Goal: Information Seeking & Learning: Learn about a topic

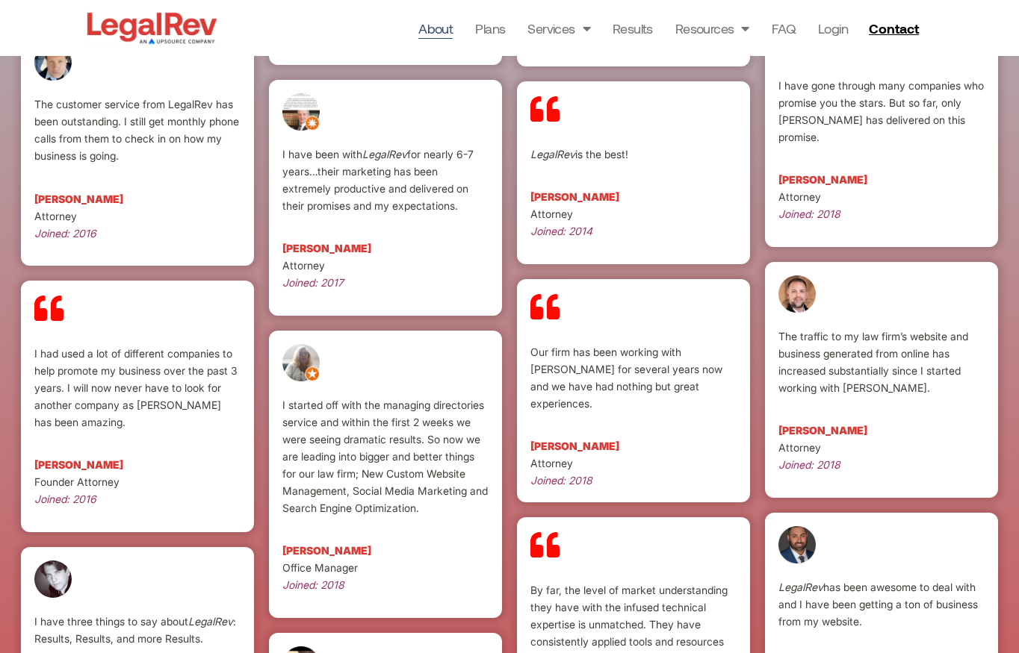
scroll to position [2972, 0]
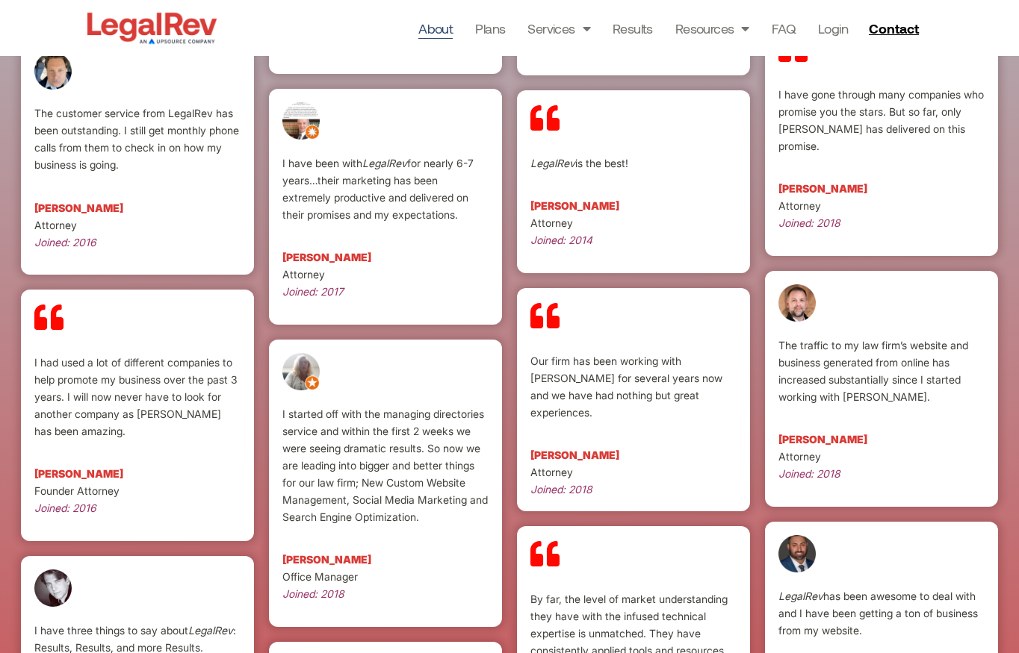
click at [139, 14] on img at bounding box center [152, 28] width 137 height 38
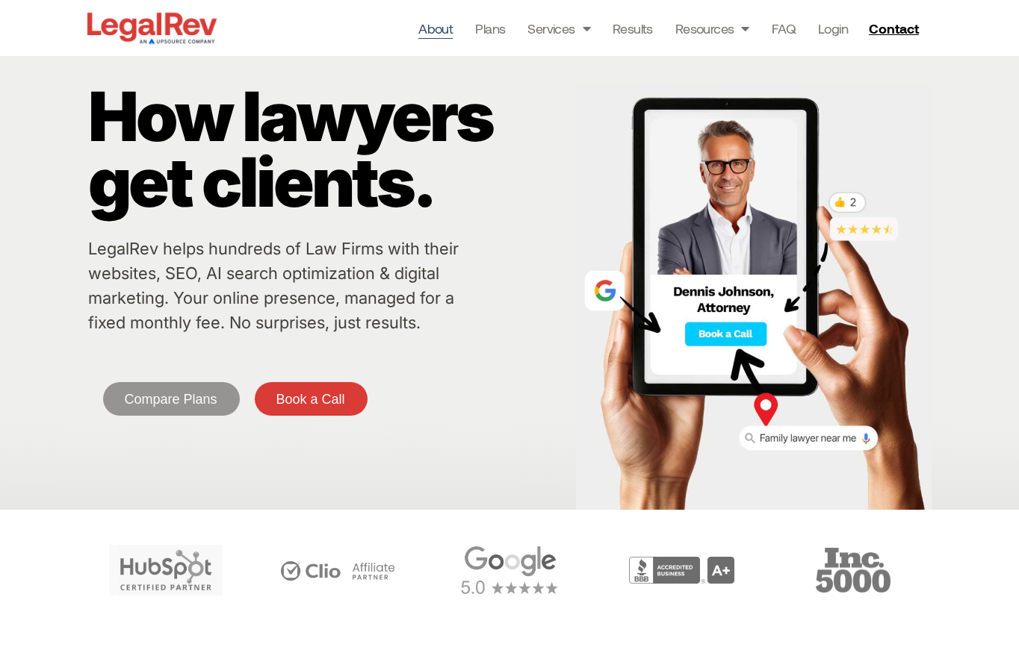
click at [452, 32] on link "About" at bounding box center [435, 28] width 34 height 21
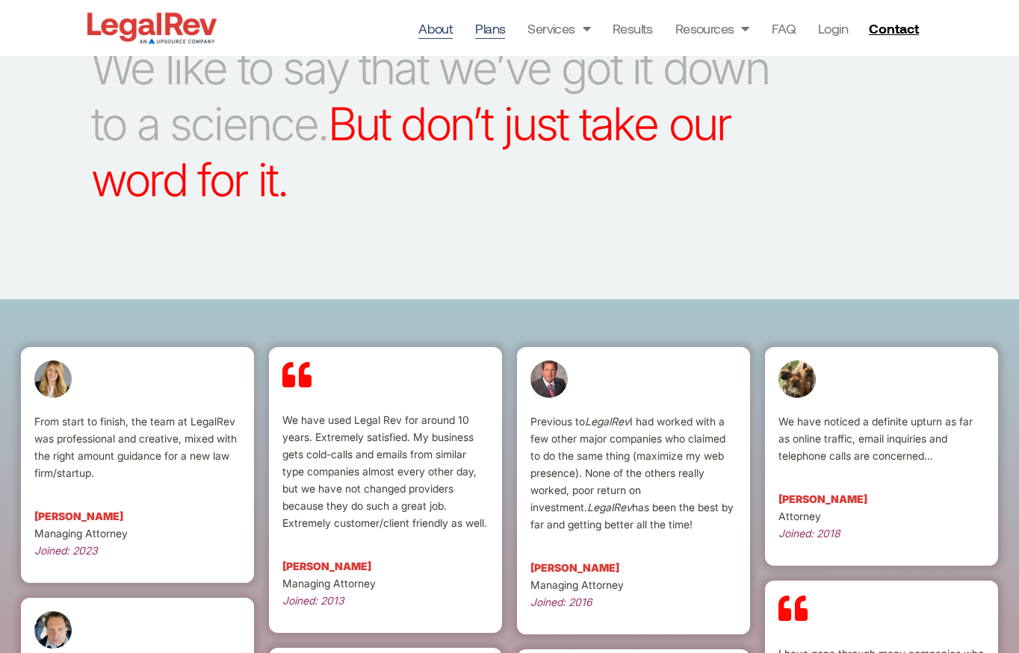
scroll to position [2439, 0]
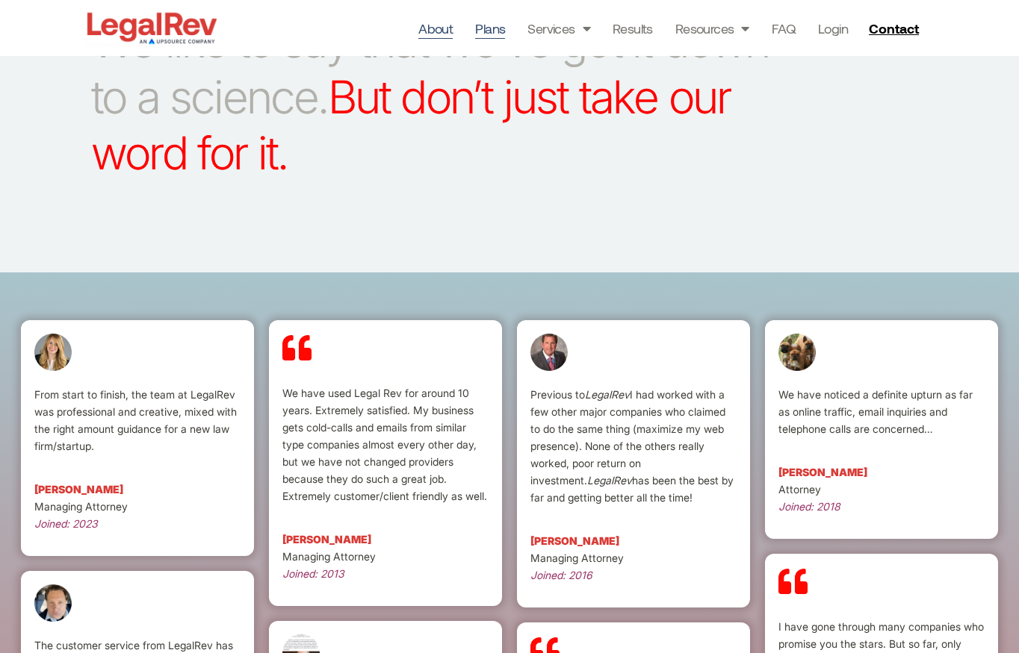
click at [503, 35] on link "Plans" at bounding box center [490, 28] width 30 height 21
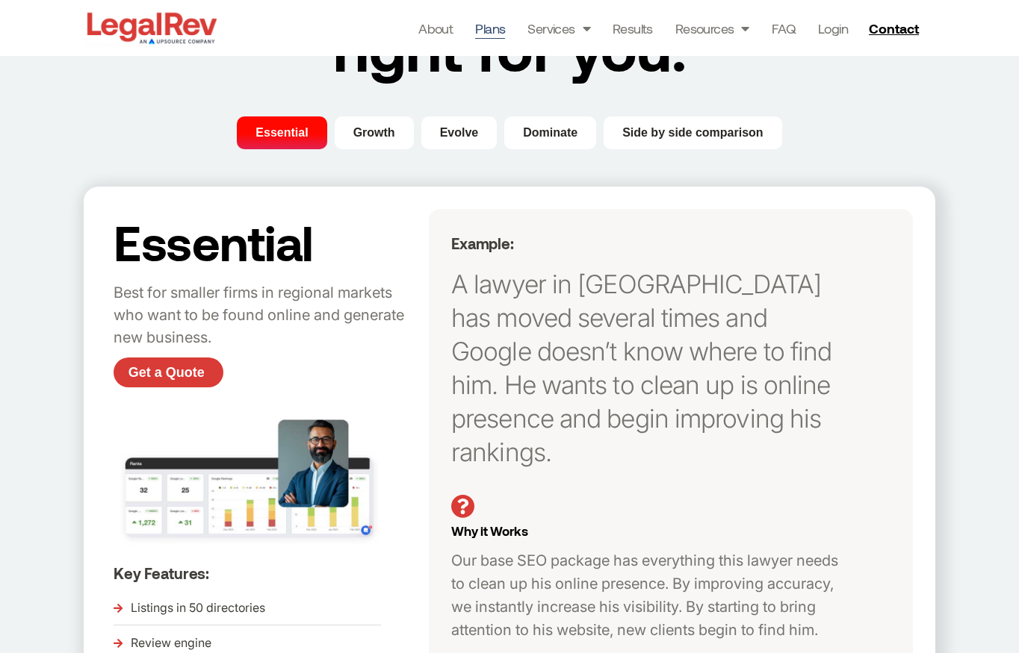
scroll to position [153, 0]
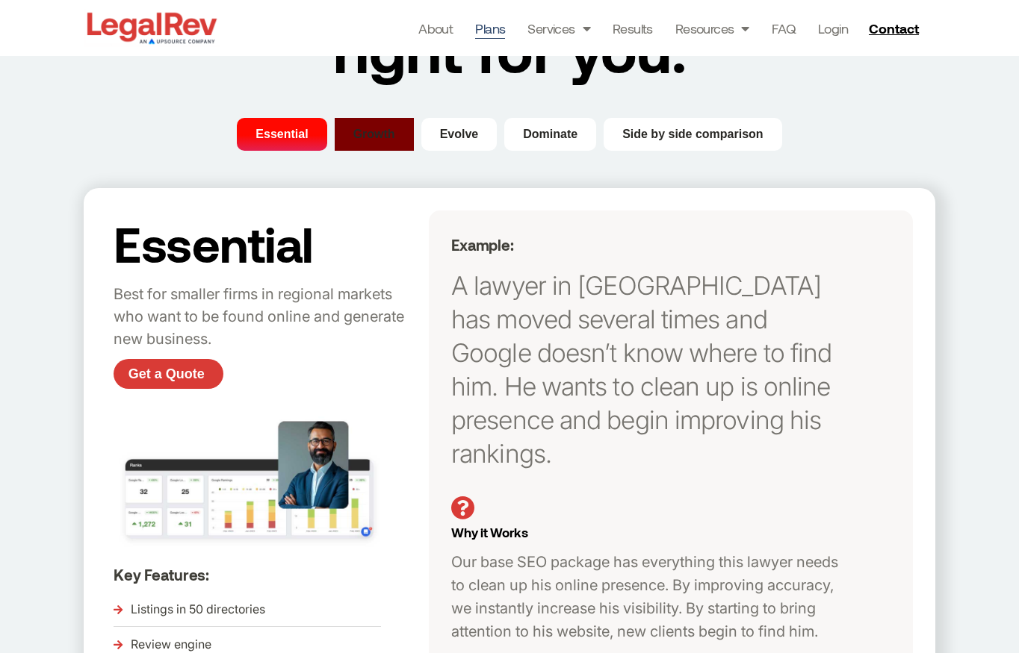
click at [377, 140] on span "Growth" at bounding box center [374, 134] width 42 height 18
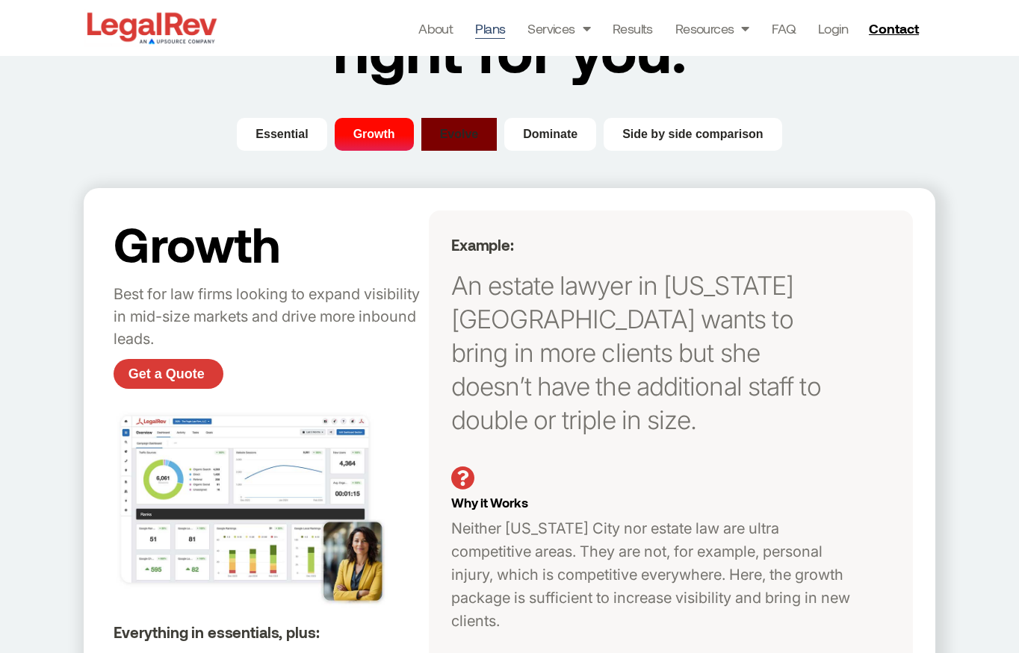
click at [453, 138] on span "Evolve" at bounding box center [459, 134] width 39 height 18
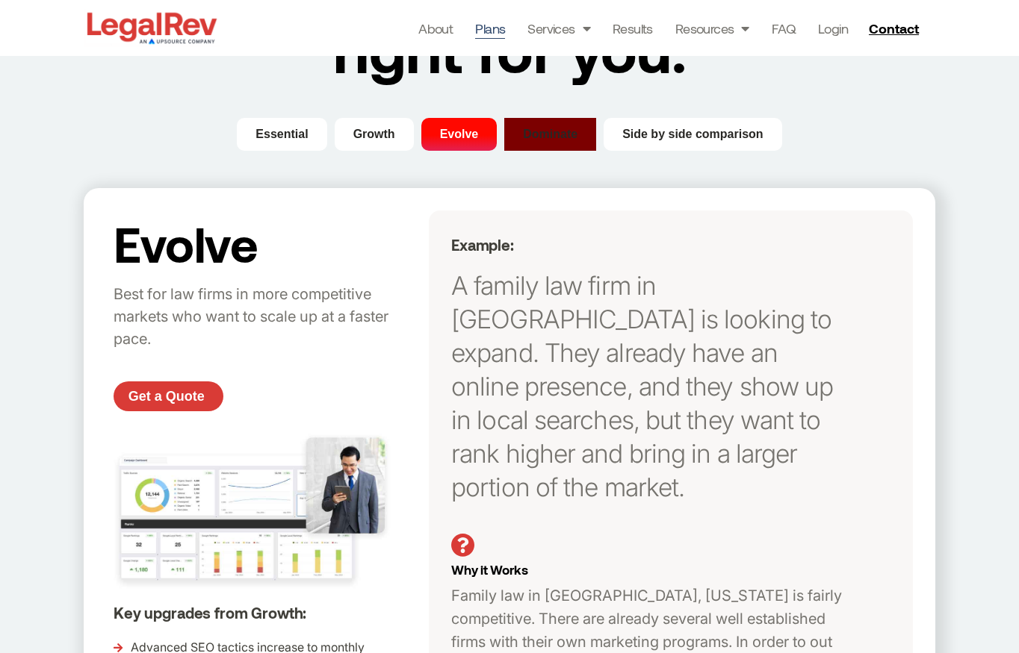
click at [523, 134] on span "Dominate" at bounding box center [550, 134] width 55 height 18
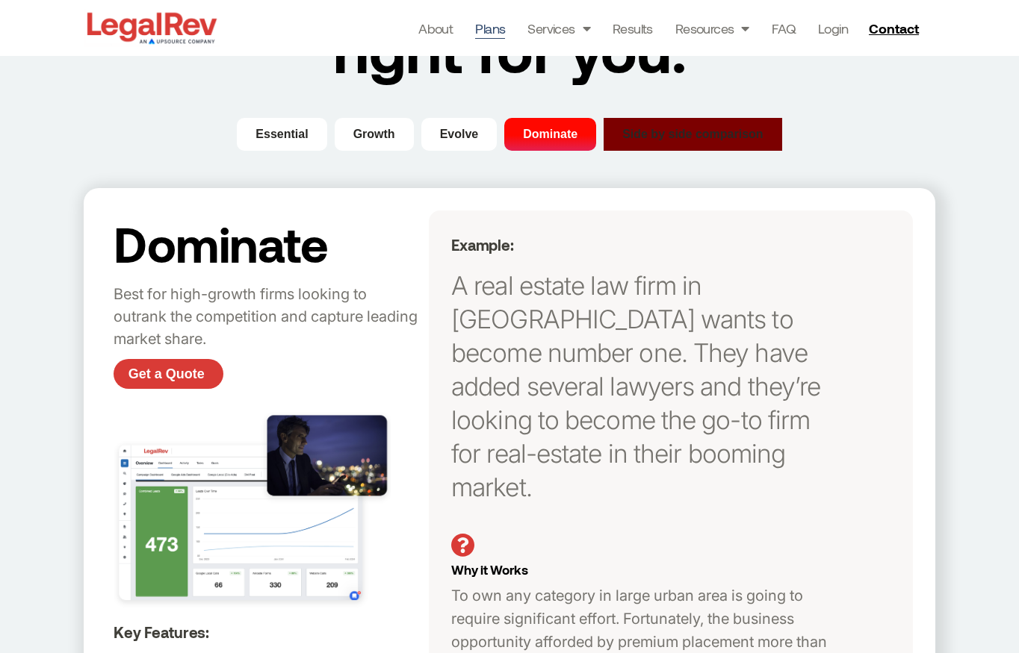
click at [657, 140] on span "Side by side comparison" at bounding box center [692, 134] width 141 height 18
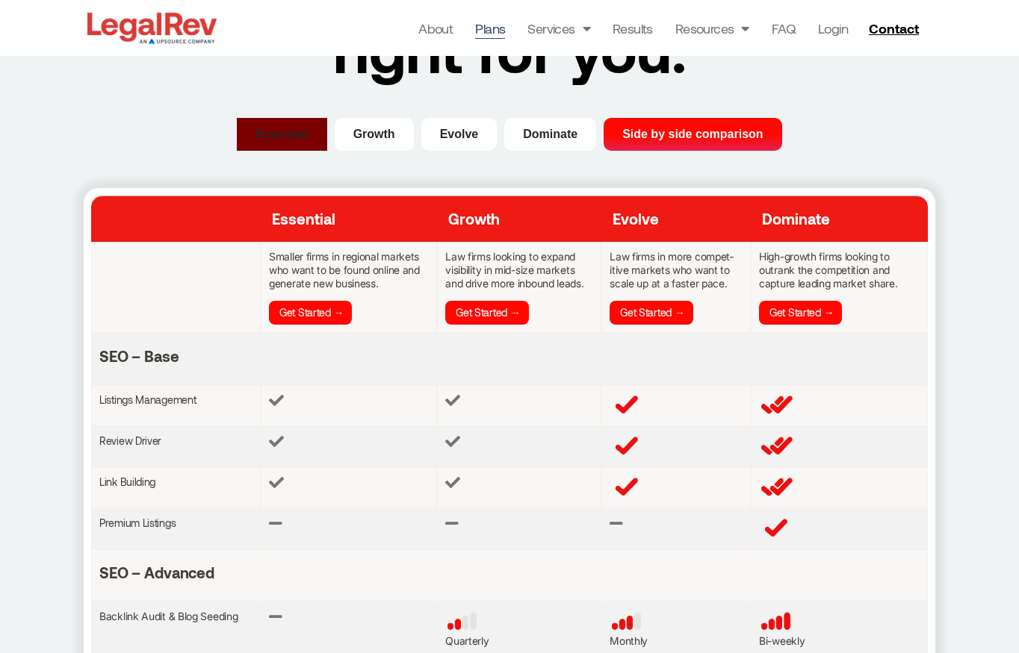
click at [281, 132] on span "Essential" at bounding box center [281, 134] width 52 height 18
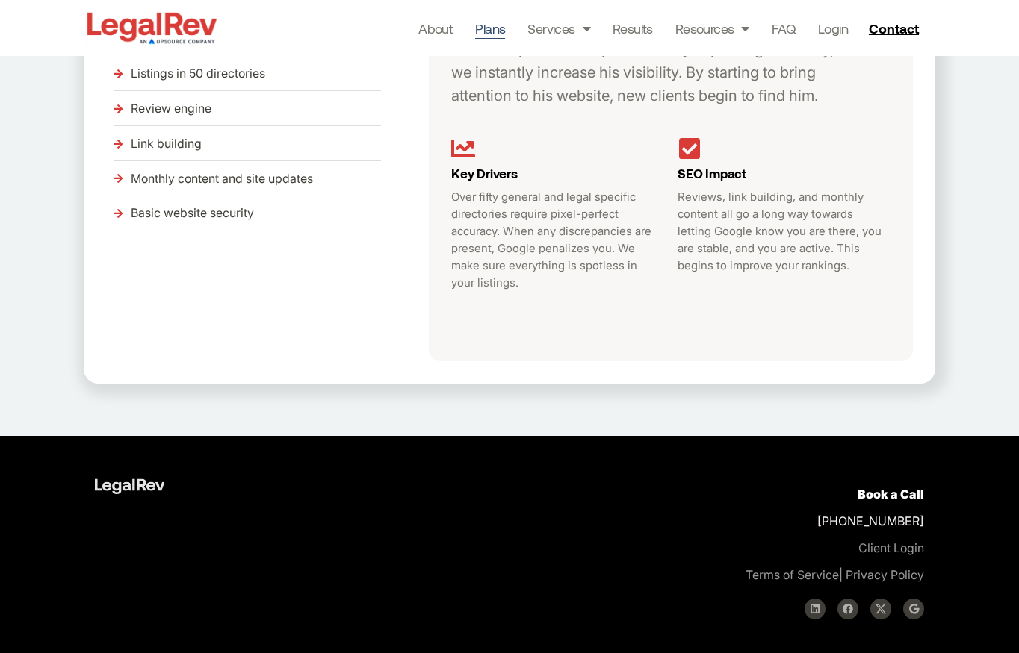
scroll to position [0, 0]
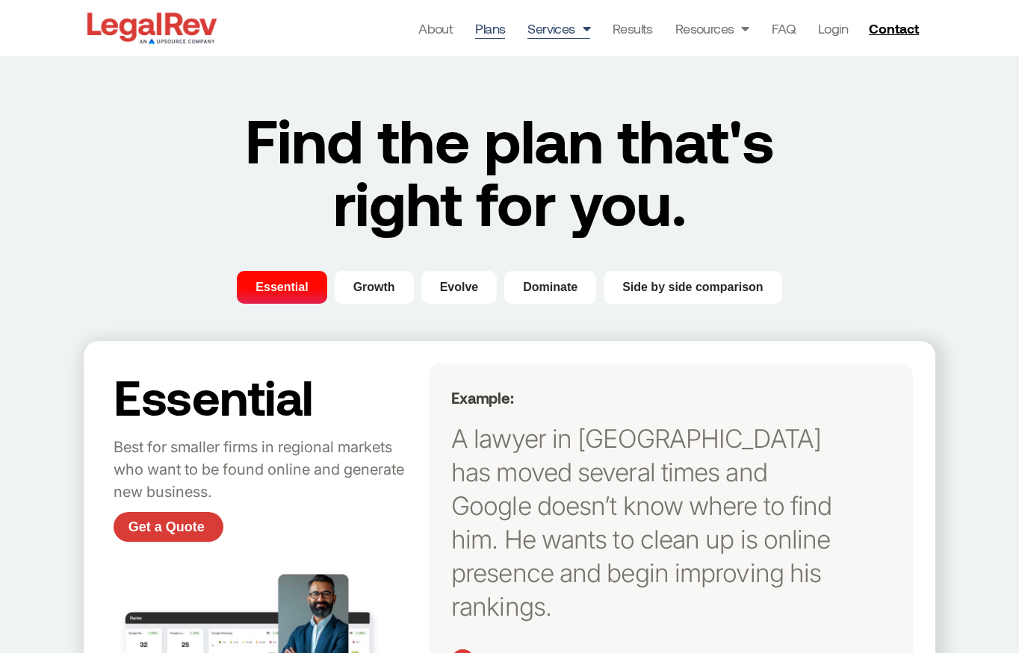
click at [578, 23] on span "Menu" at bounding box center [582, 28] width 15 height 28
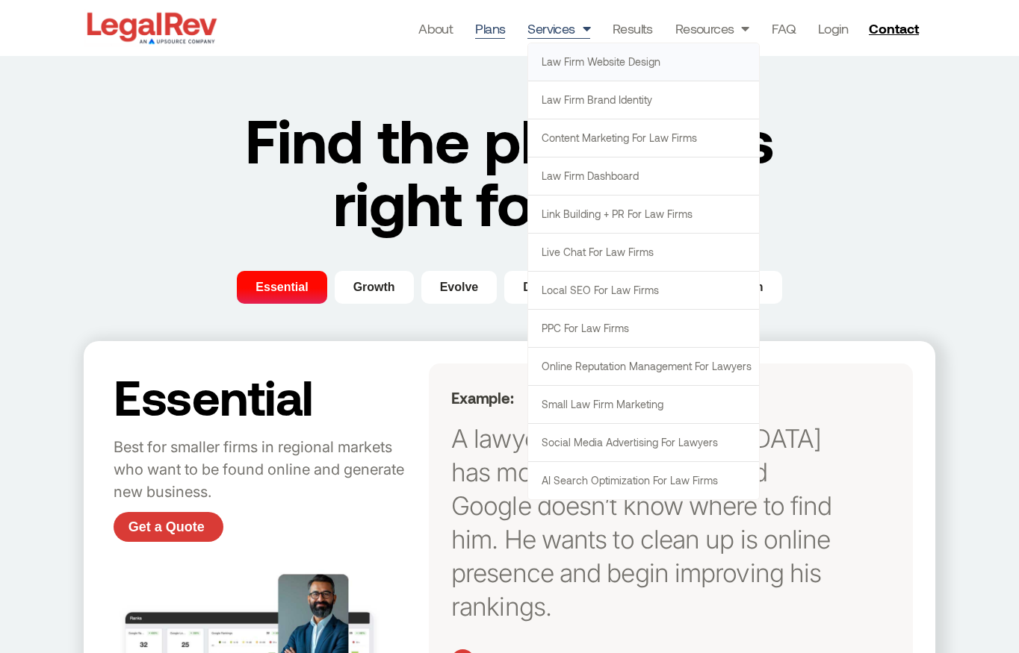
click at [535, 72] on link "Law Firm Website Design" at bounding box center [643, 61] width 231 height 37
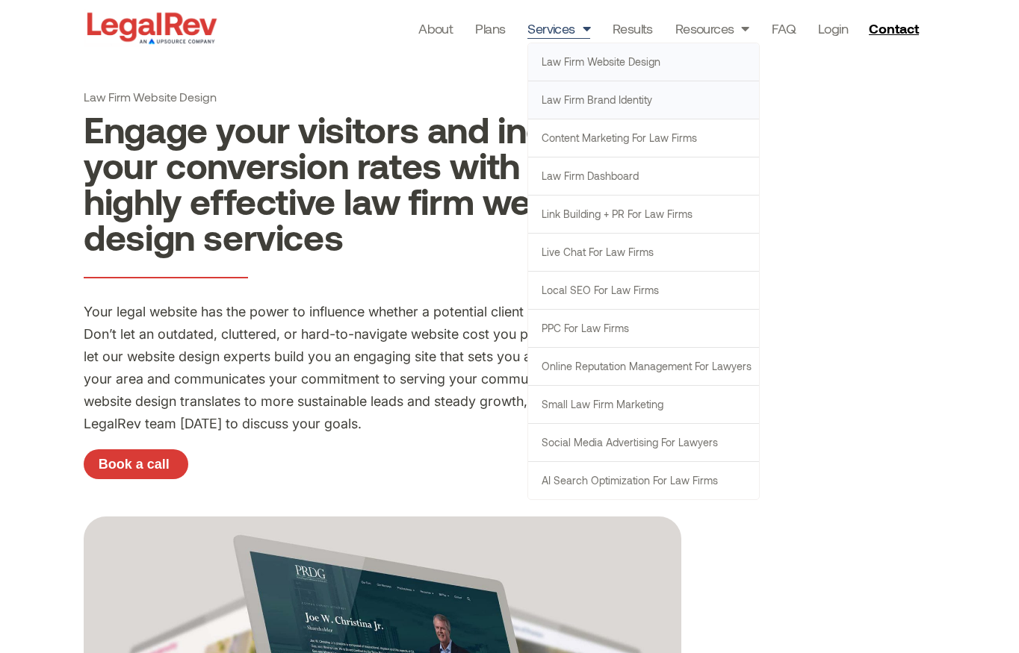
click at [549, 93] on link "Law Firm Brand Identity" at bounding box center [643, 99] width 231 height 37
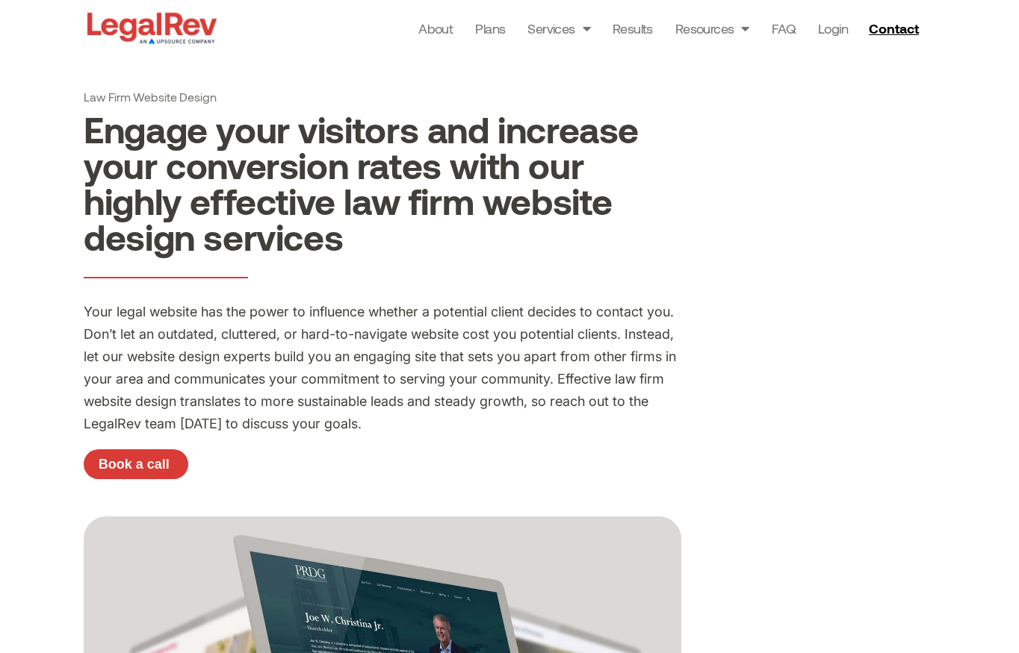
scroll to position [1, 0]
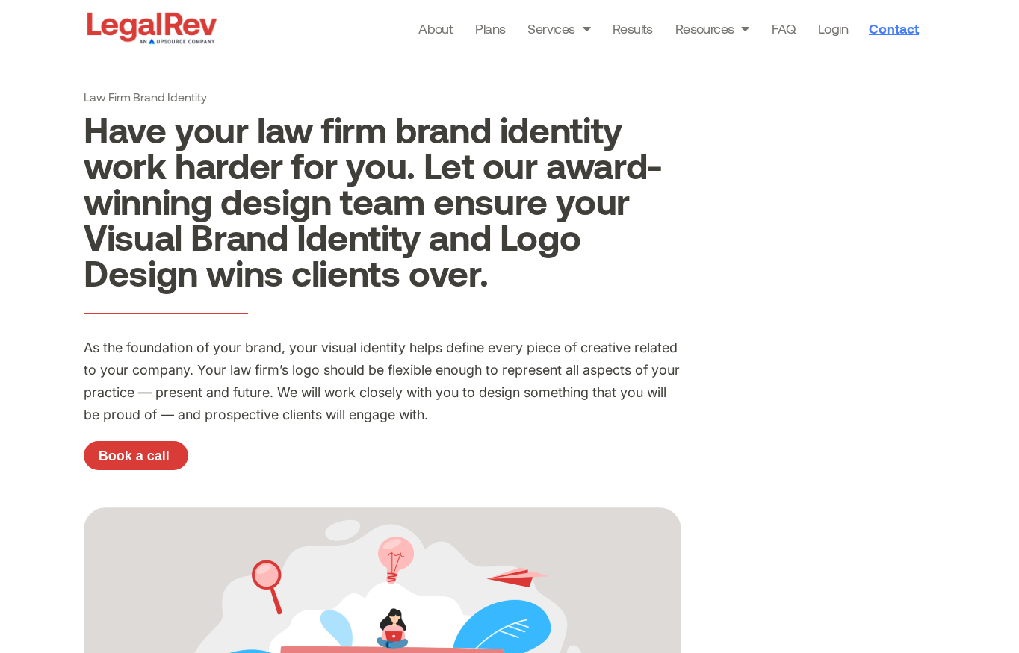
click at [886, 31] on span "Contact" at bounding box center [894, 28] width 50 height 13
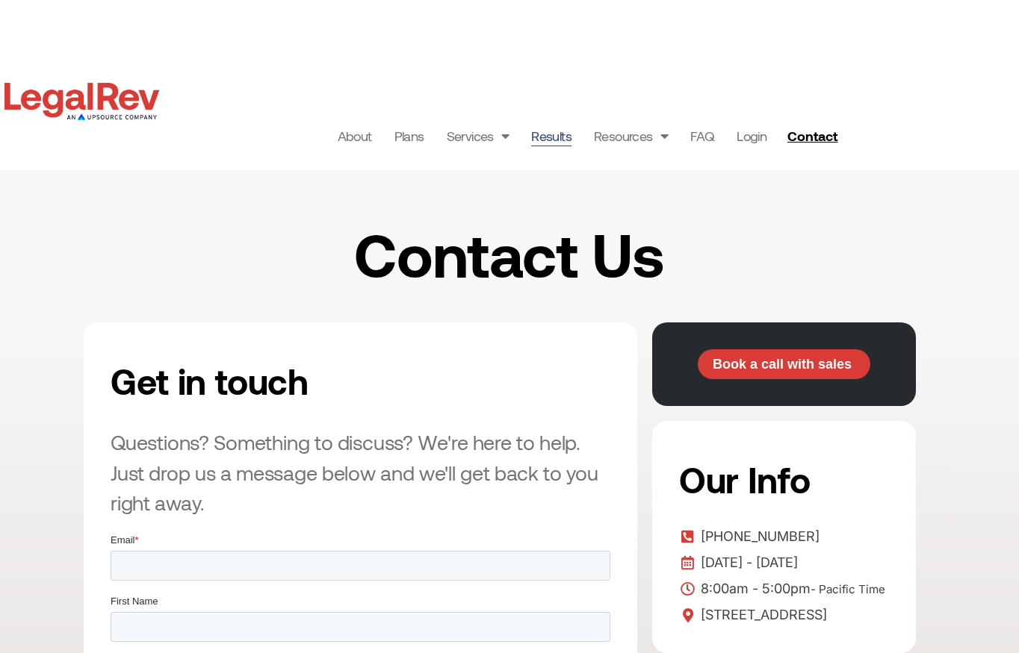
click at [539, 140] on link "Results" at bounding box center [551, 135] width 40 height 21
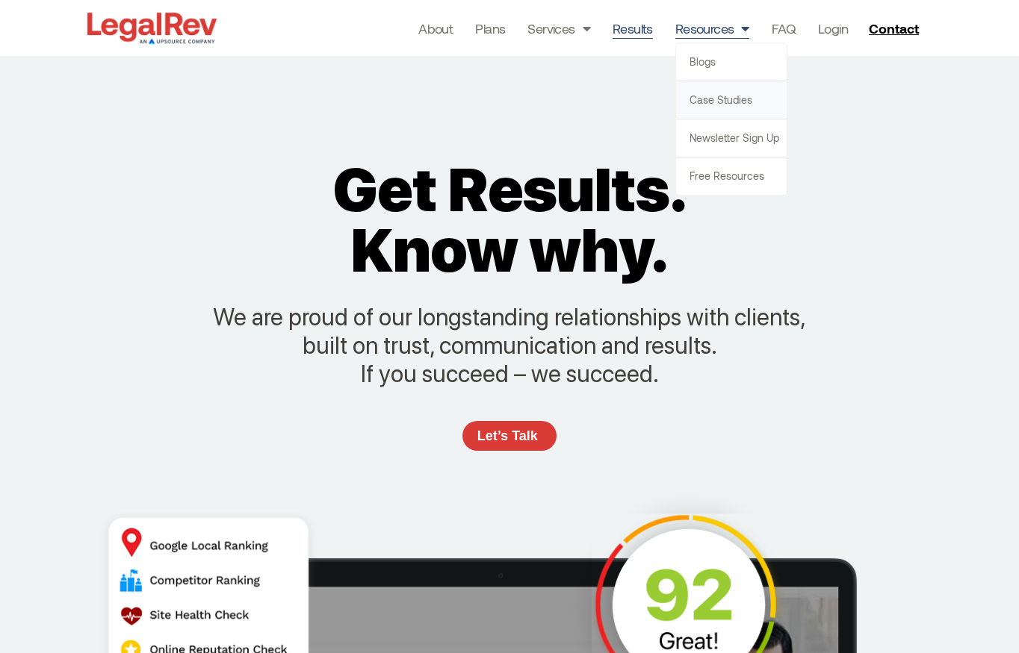
click at [695, 112] on link "Case Studies" at bounding box center [731, 99] width 111 height 37
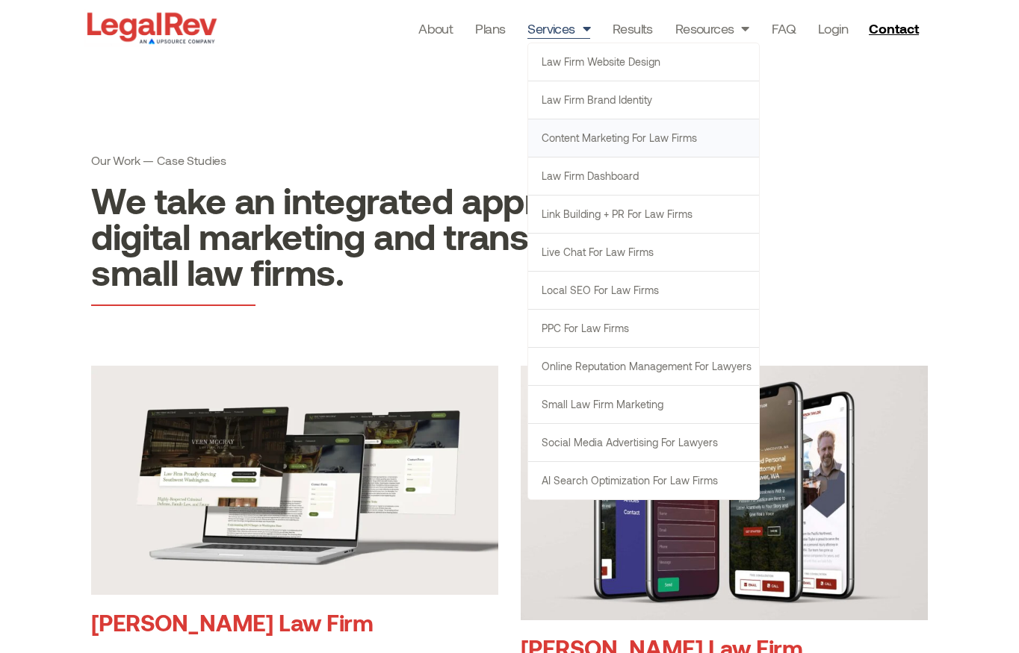
click at [556, 146] on link "Content Marketing for Law Firms" at bounding box center [643, 137] width 231 height 37
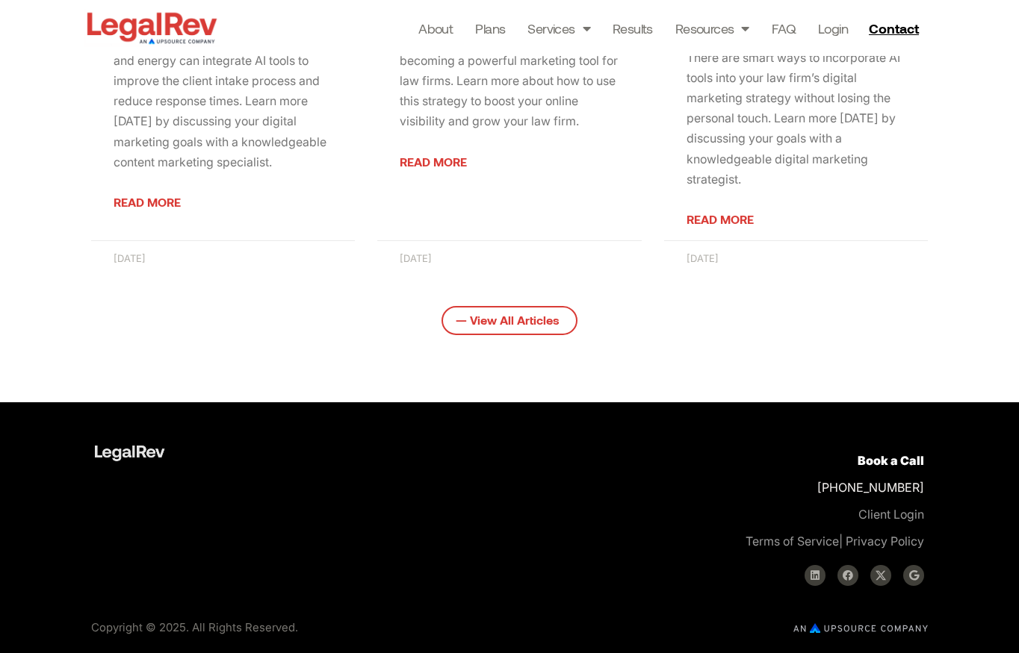
scroll to position [2450, 0]
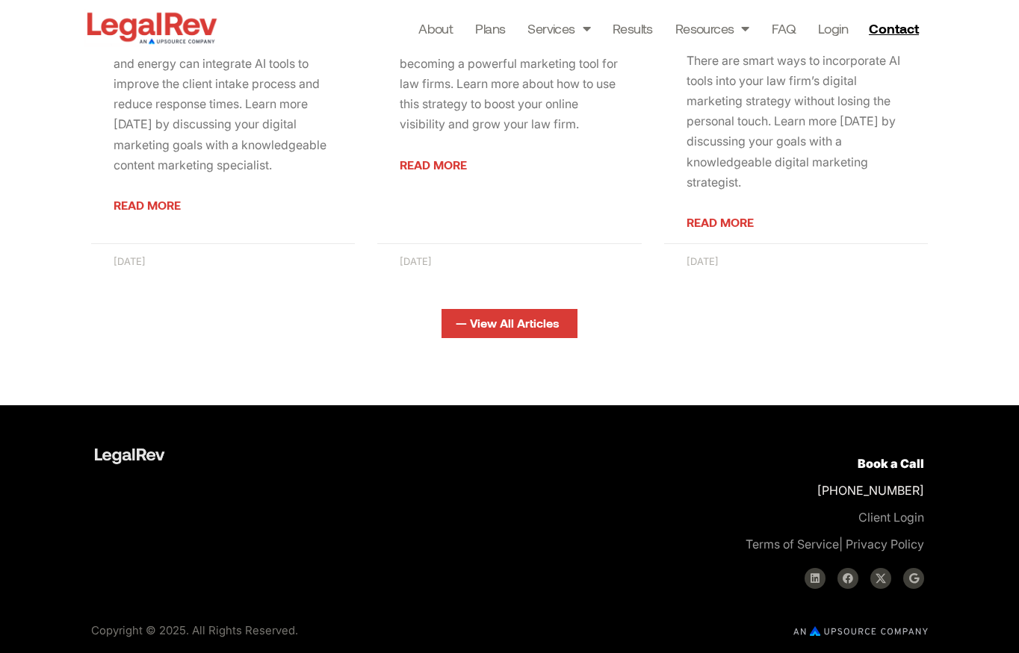
click at [503, 317] on span "— View All Articles" at bounding box center [508, 323] width 104 height 12
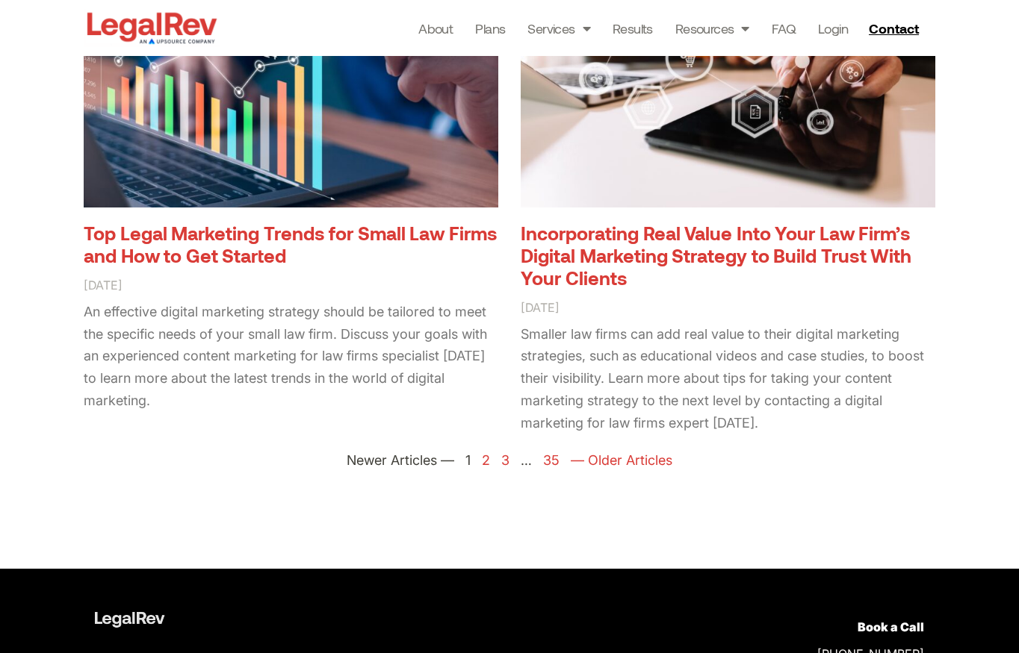
scroll to position [2304, 0]
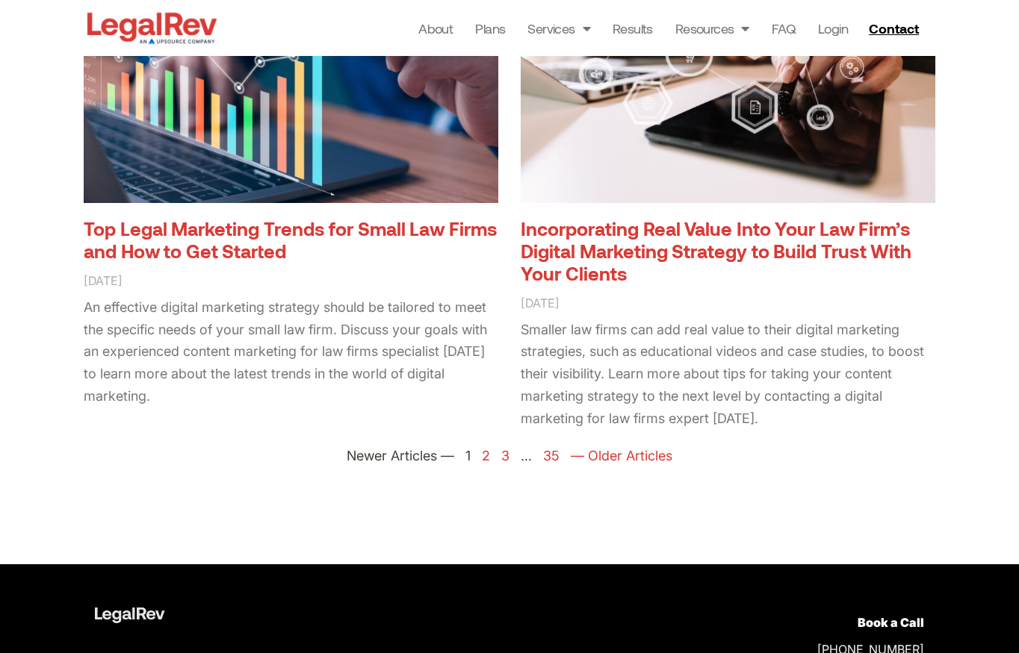
click at [486, 454] on link "Page 2" at bounding box center [486, 456] width 8 height 16
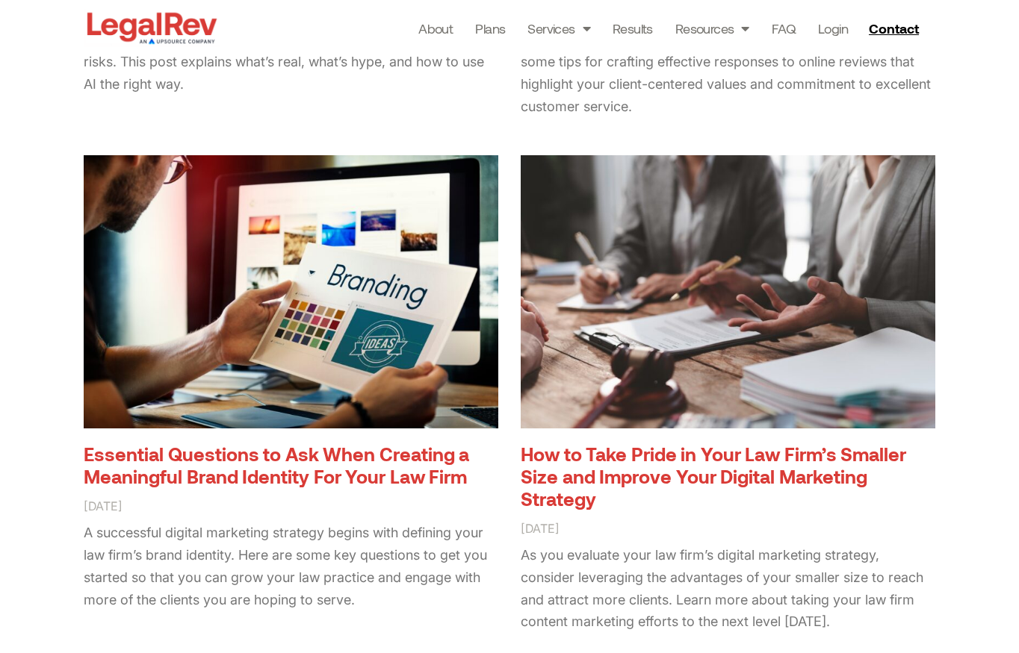
scroll to position [1654, 0]
